Goal: Navigation & Orientation: Find specific page/section

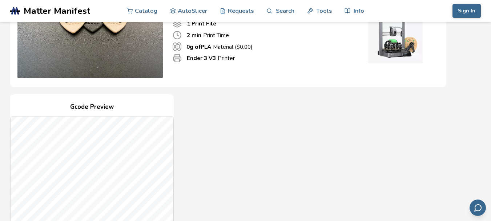
scroll to position [91, 0]
click at [147, 12] on link "Catalog" at bounding box center [142, 11] width 31 height 22
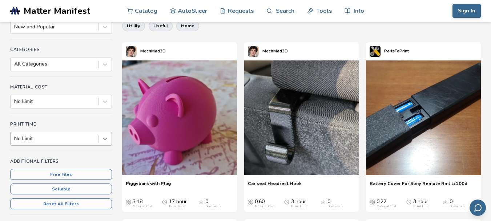
scroll to position [94, 0]
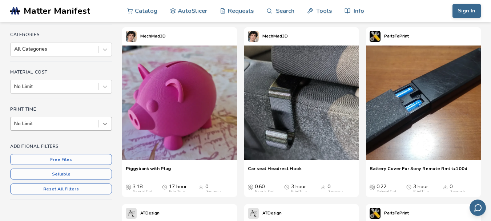
click at [108, 131] on div "No Limit" at bounding box center [61, 124] width 102 height 14
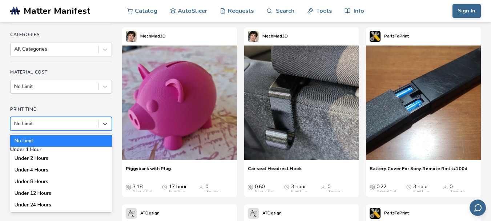
click at [83, 148] on div "Under 1 Hour" at bounding box center [61, 150] width 102 height 6
